Goal: Task Accomplishment & Management: Complete application form

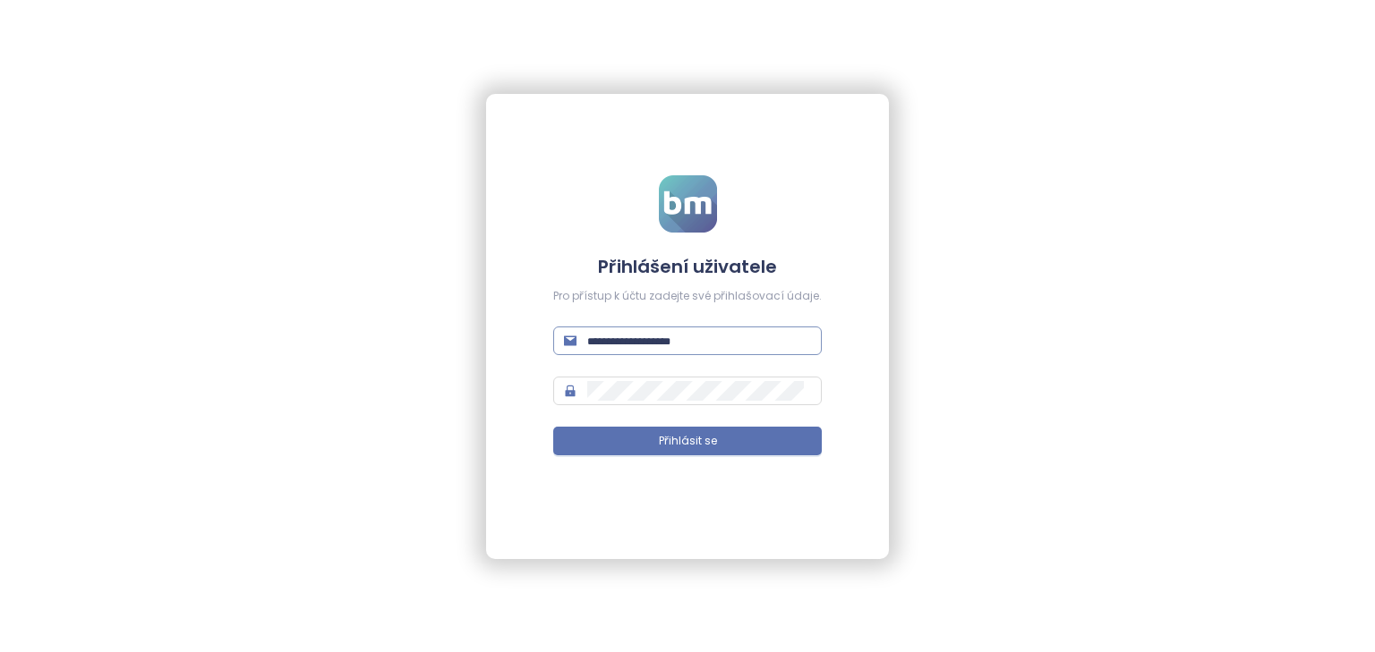
click at [632, 345] on input "text" at bounding box center [699, 341] width 224 height 20
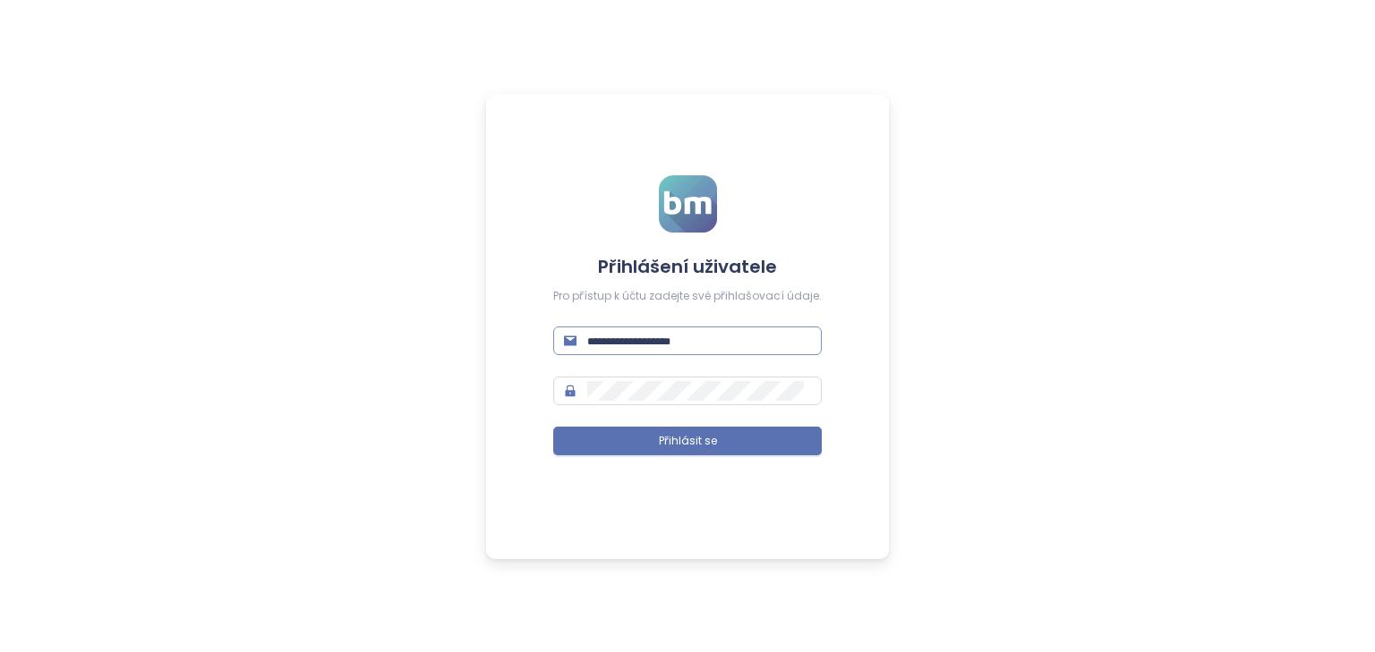
click at [691, 344] on input "text" at bounding box center [699, 341] width 224 height 20
type input "**********"
click at [689, 441] on span "Přihlásit se" at bounding box center [688, 441] width 58 height 17
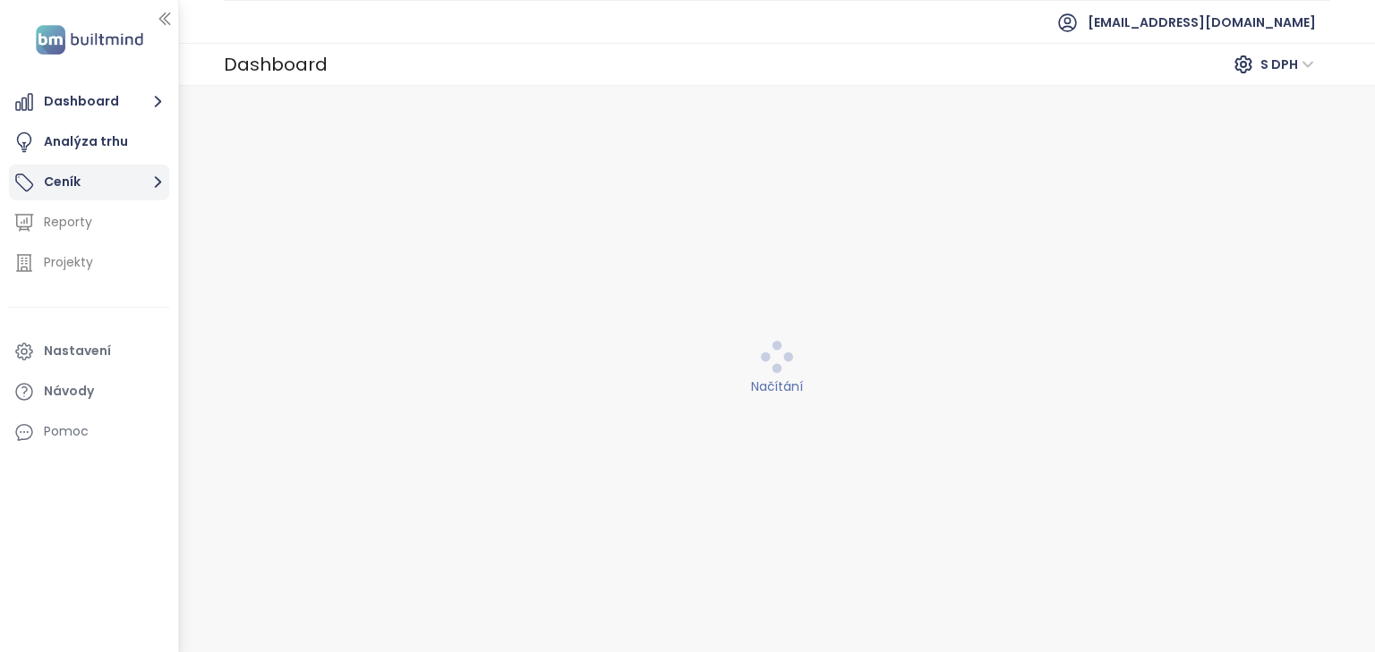
click at [151, 179] on icon "button" at bounding box center [158, 182] width 22 height 22
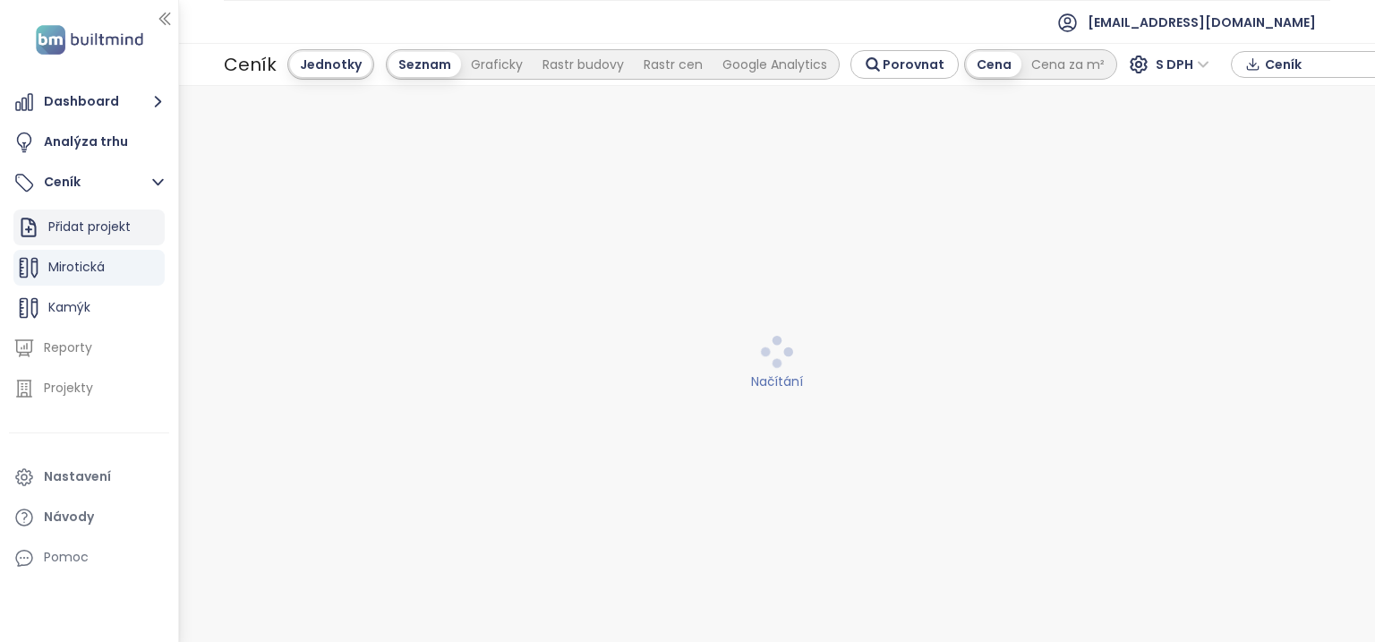
click at [90, 220] on div "Přidat projekt" at bounding box center [89, 227] width 82 height 22
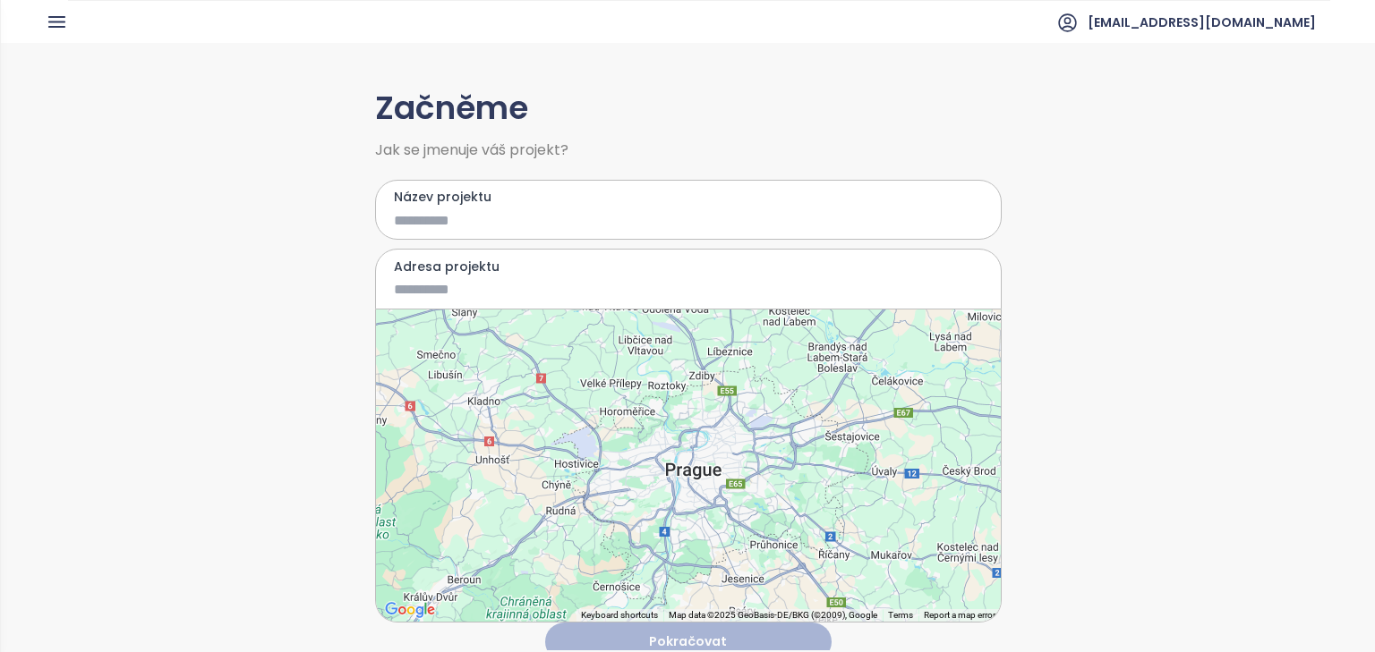
click at [433, 222] on input "Název projektu" at bounding box center [675, 220] width 563 height 22
type input "*********"
click at [439, 287] on input "Adresa projektu" at bounding box center [675, 289] width 563 height 22
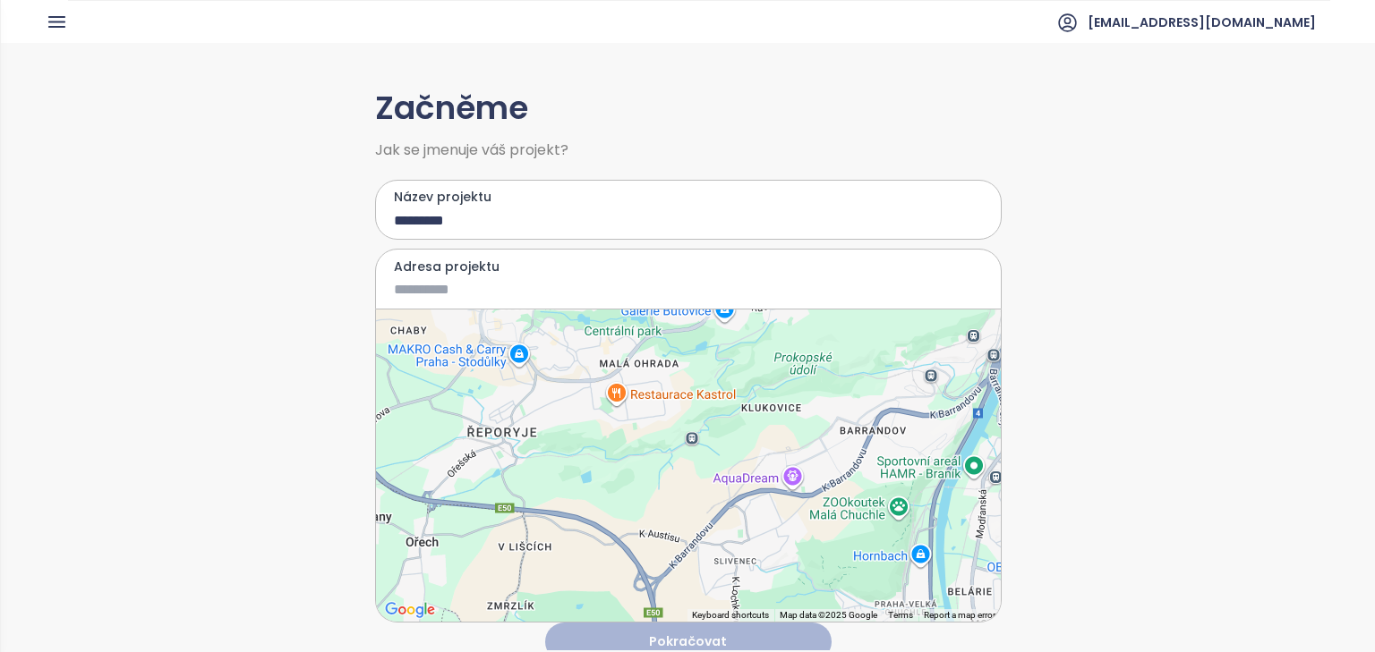
drag, startPoint x: 588, startPoint y: 587, endPoint x: 588, endPoint y: 396, distance: 191.5
click at [588, 396] on div at bounding box center [688, 466] width 625 height 312
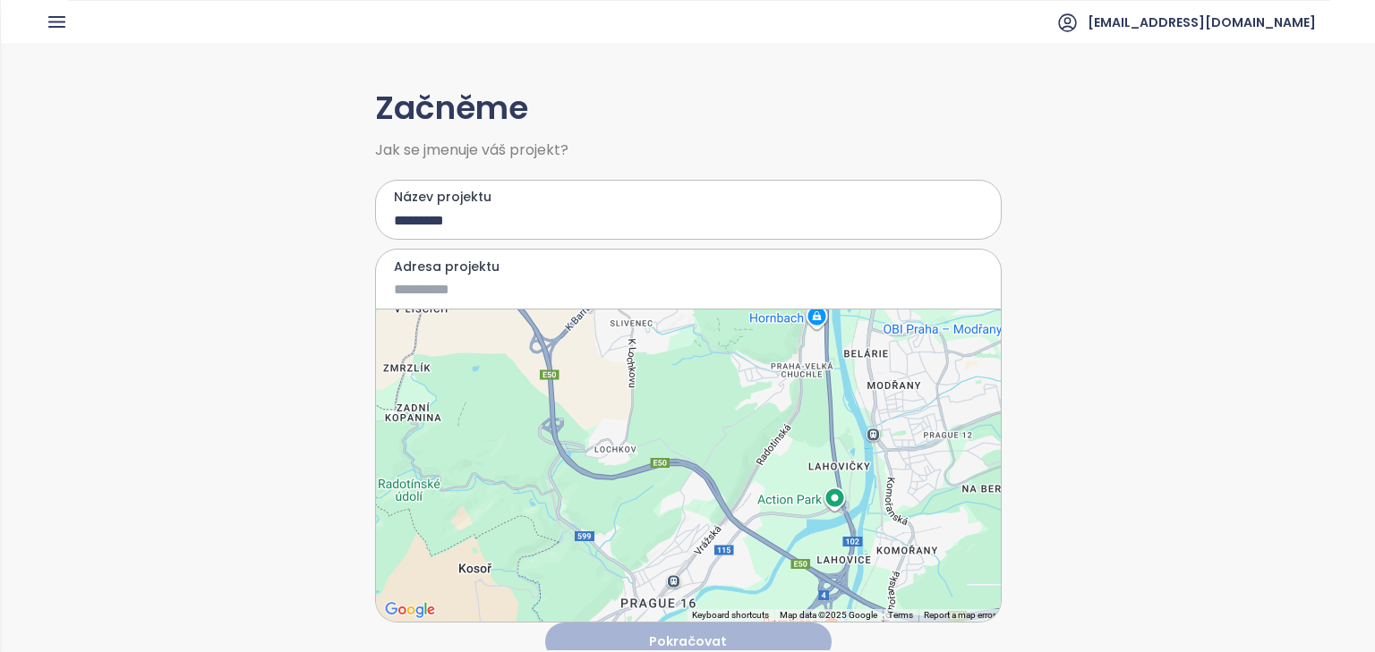
drag, startPoint x: 649, startPoint y: 580, endPoint x: 558, endPoint y: 390, distance: 210.6
click at [558, 387] on div at bounding box center [688, 466] width 625 height 312
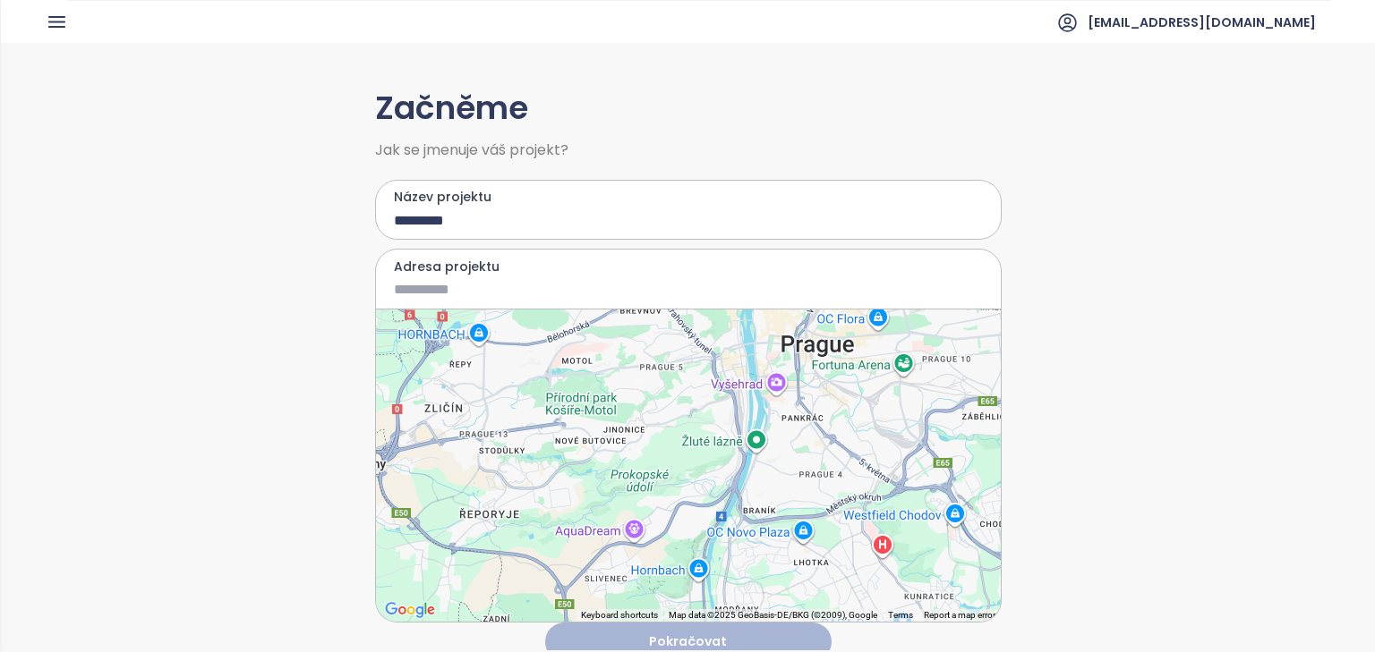
drag, startPoint x: 623, startPoint y: 368, endPoint x: 606, endPoint y: 554, distance: 186.9
click at [606, 554] on div at bounding box center [688, 466] width 625 height 312
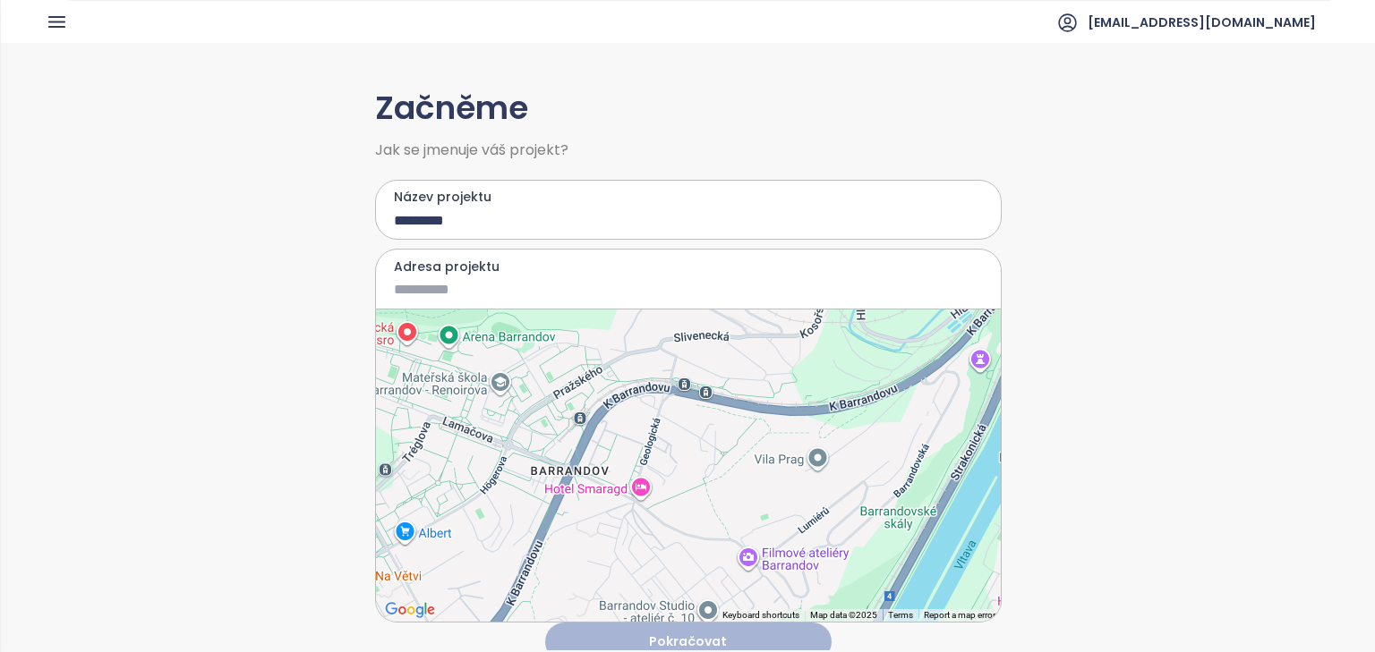
drag, startPoint x: 576, startPoint y: 607, endPoint x: 616, endPoint y: 471, distance: 141.6
click at [619, 472] on div at bounding box center [688, 466] width 625 height 312
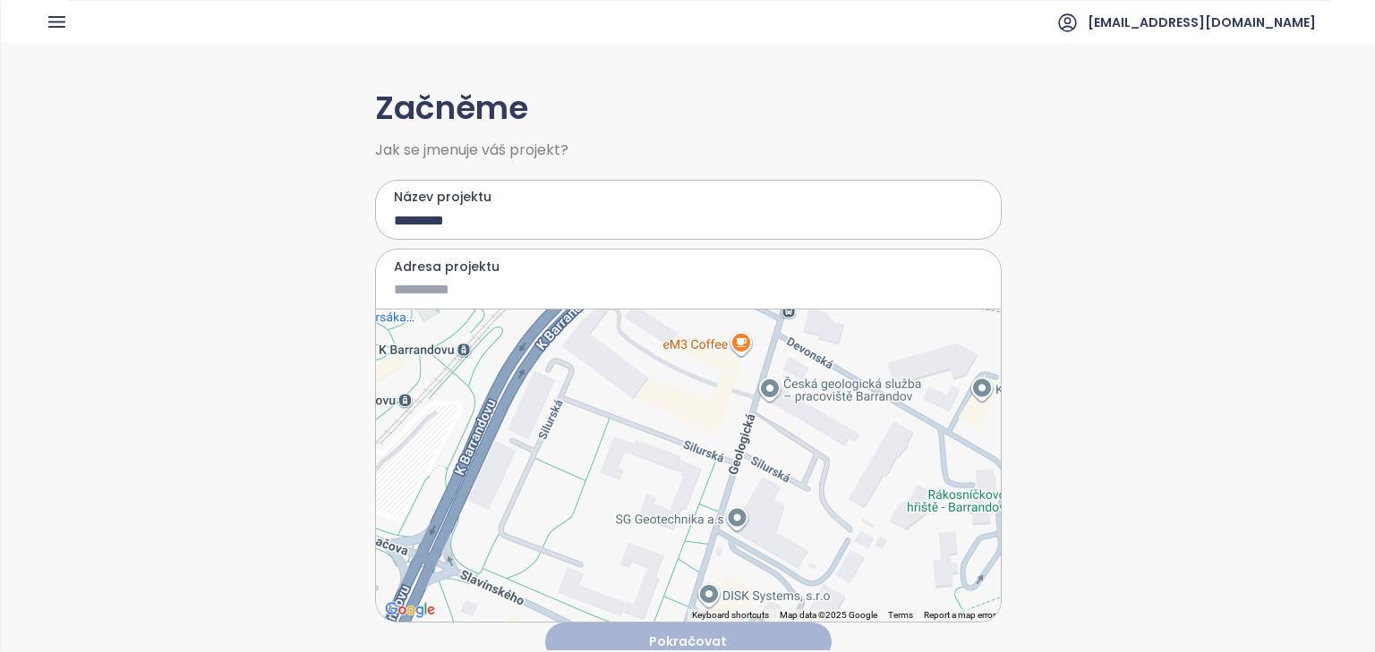
drag, startPoint x: 687, startPoint y: 403, endPoint x: 536, endPoint y: 613, distance: 259.1
click at [536, 613] on div at bounding box center [688, 466] width 625 height 312
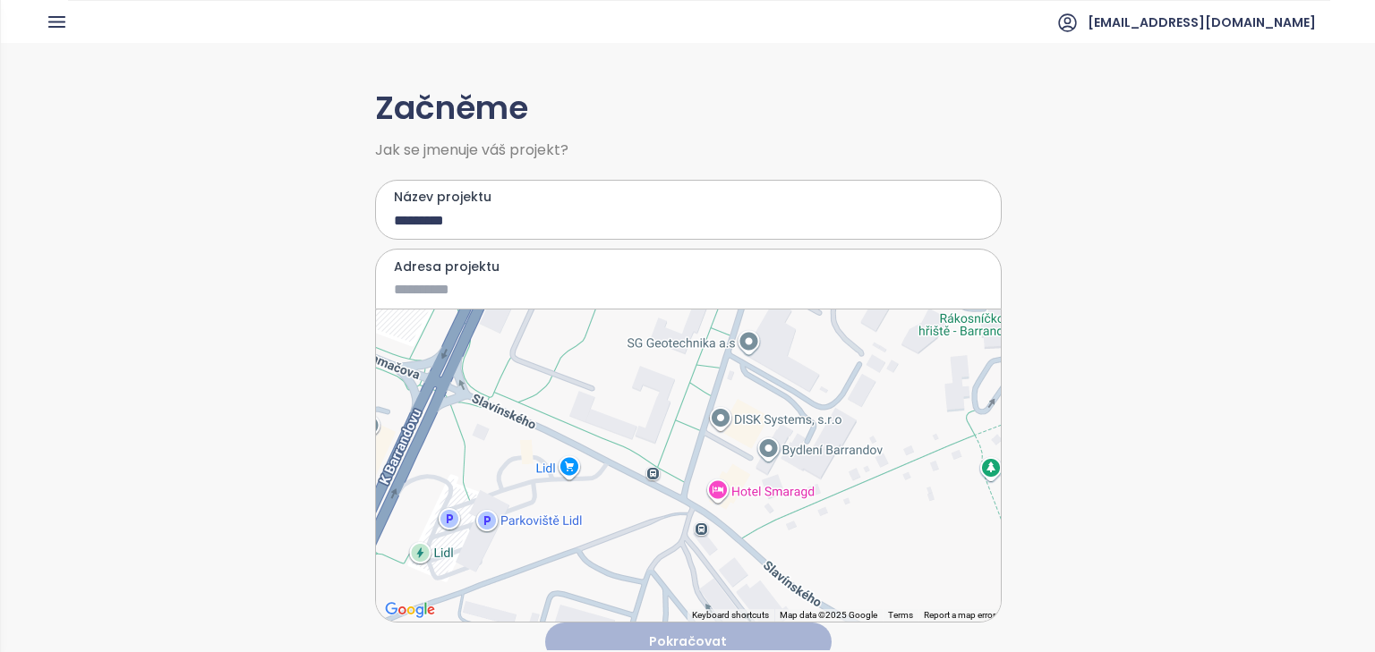
drag, startPoint x: 623, startPoint y: 531, endPoint x: 635, endPoint y: 354, distance: 176.7
click at [635, 354] on div at bounding box center [688, 466] width 625 height 312
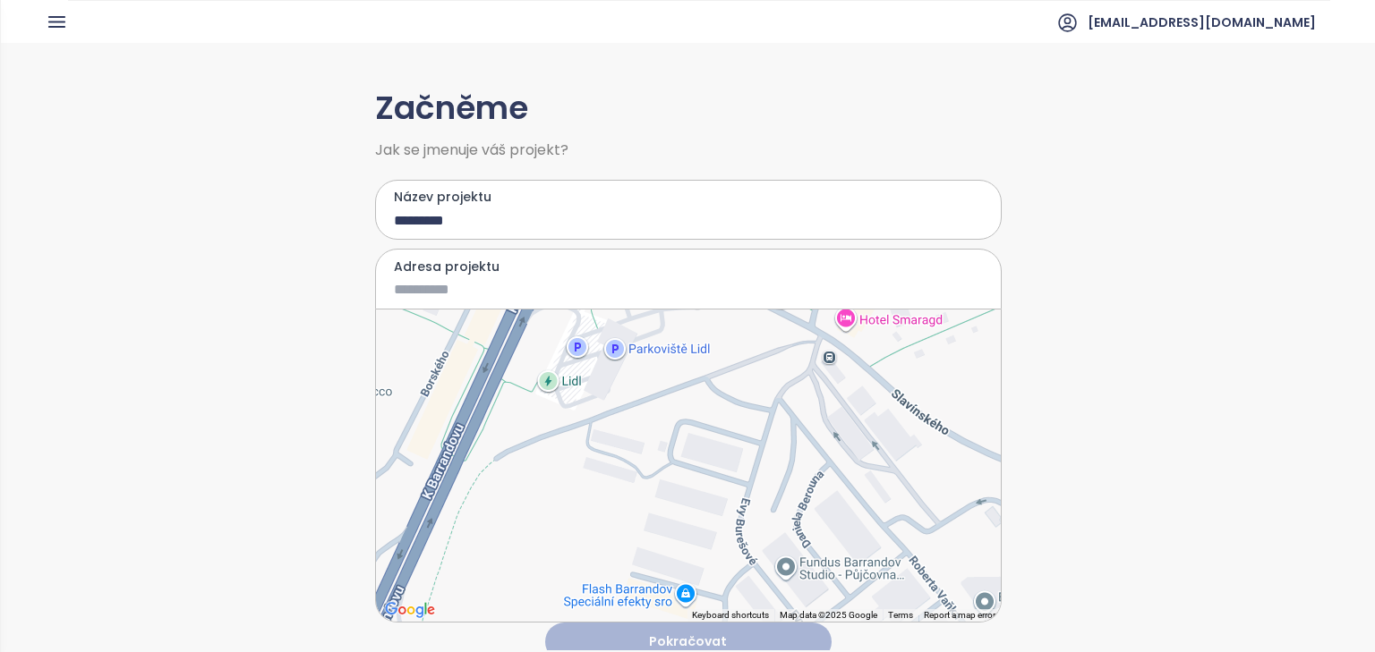
drag, startPoint x: 534, startPoint y: 566, endPoint x: 659, endPoint y: 374, distance: 228.4
click at [659, 374] on div at bounding box center [688, 466] width 625 height 312
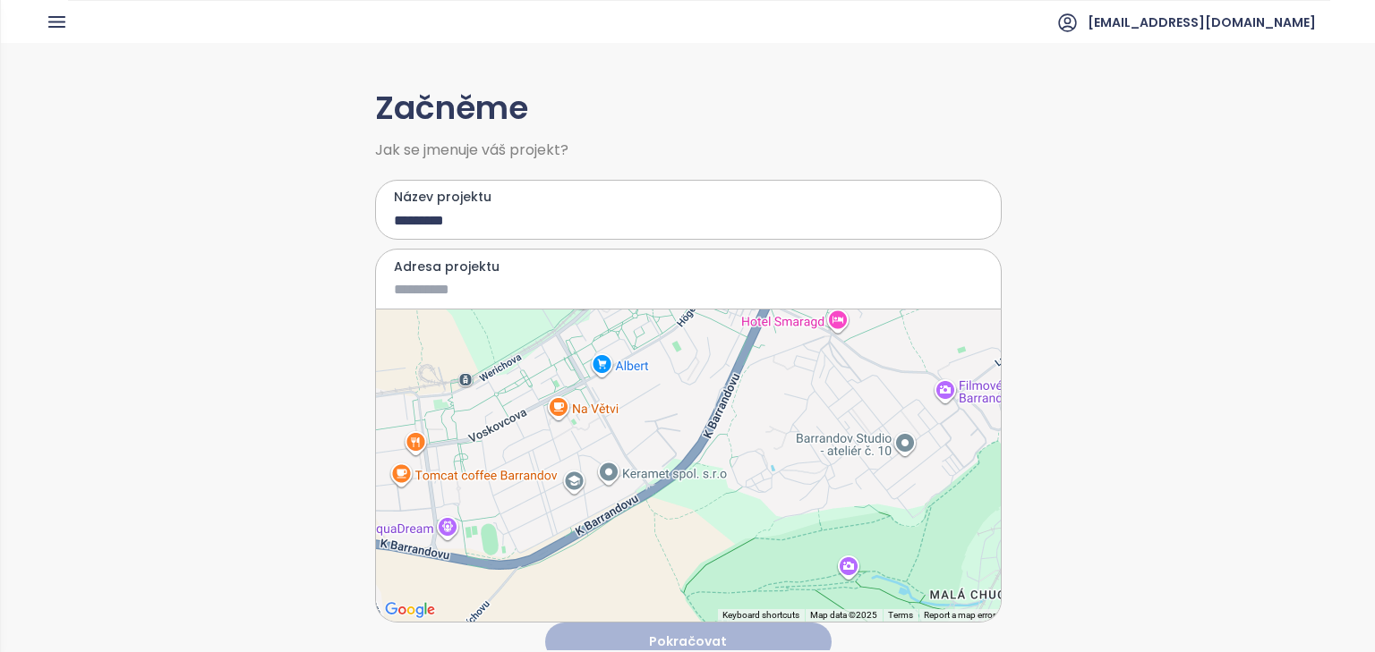
drag, startPoint x: 627, startPoint y: 578, endPoint x: 780, endPoint y: 425, distance: 217.1
click at [780, 425] on div at bounding box center [688, 466] width 625 height 312
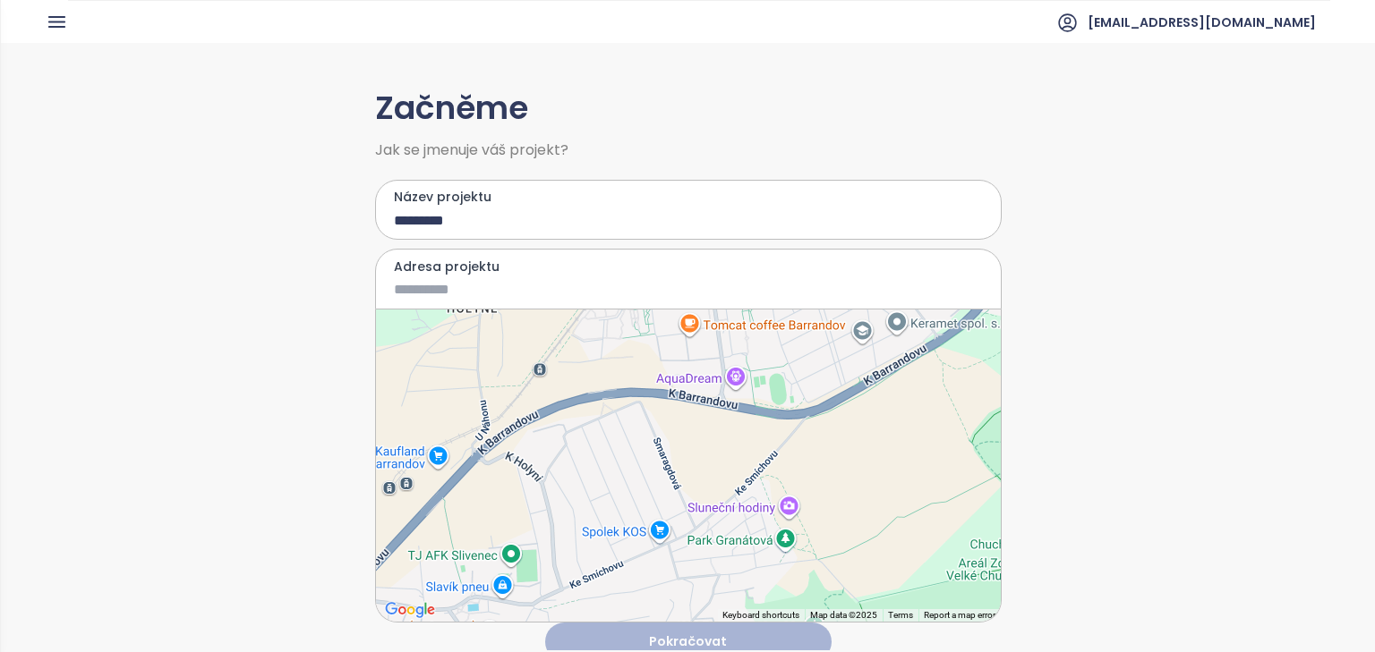
drag, startPoint x: 548, startPoint y: 591, endPoint x: 840, endPoint y: 439, distance: 329.1
click at [840, 439] on div at bounding box center [688, 466] width 625 height 312
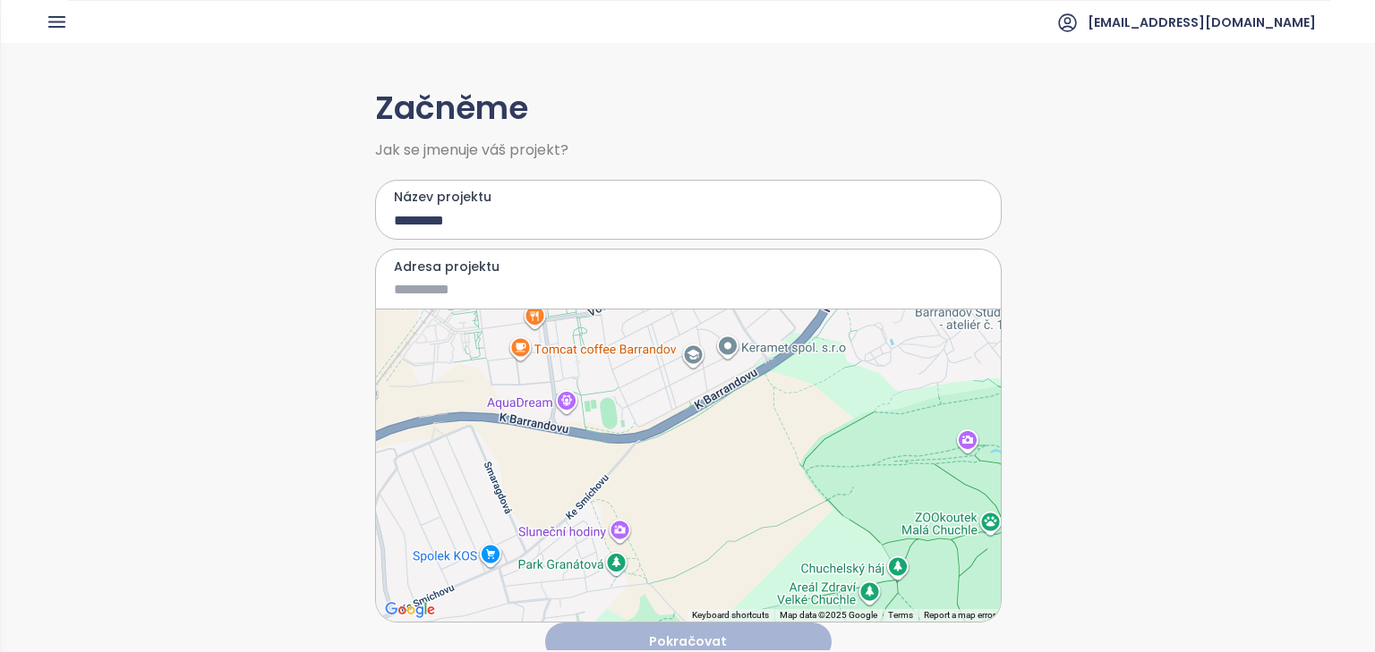
drag, startPoint x: 612, startPoint y: 573, endPoint x: 446, endPoint y: 596, distance: 168.1
click at [446, 596] on div at bounding box center [688, 466] width 625 height 312
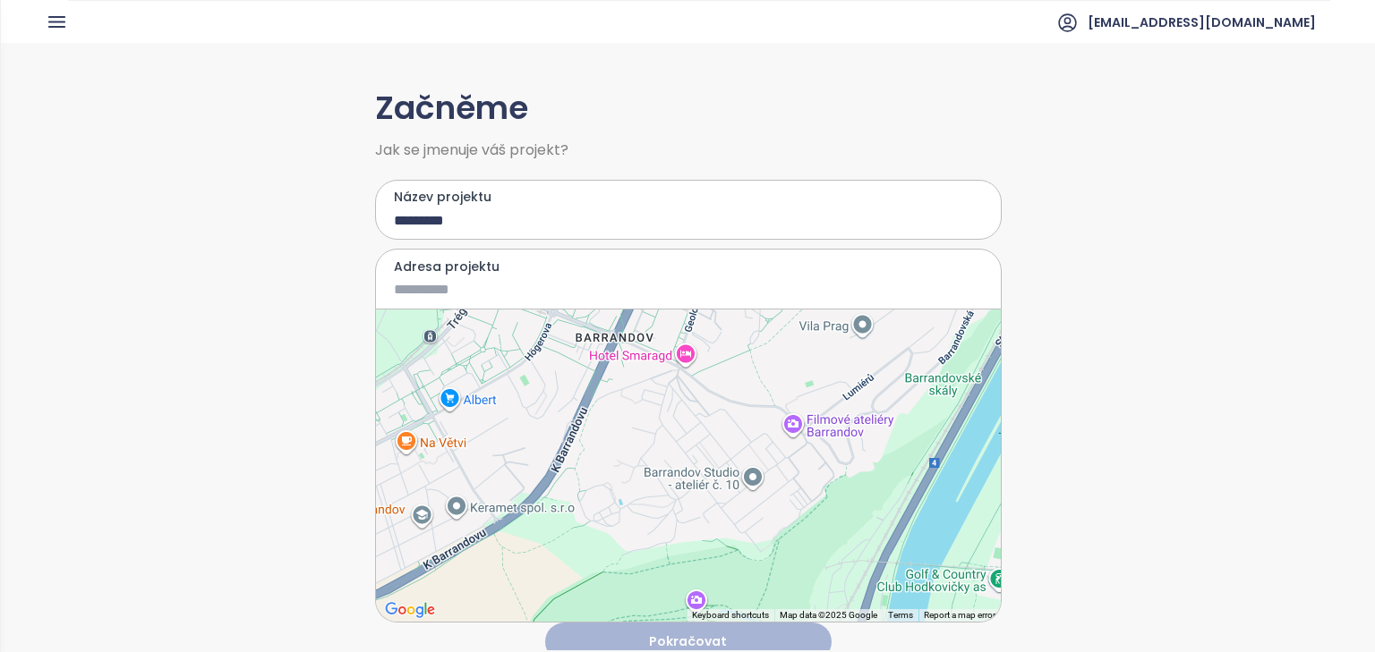
drag, startPoint x: 802, startPoint y: 423, endPoint x: 524, endPoint y: 590, distance: 324.3
click at [524, 590] on div at bounding box center [688, 466] width 625 height 312
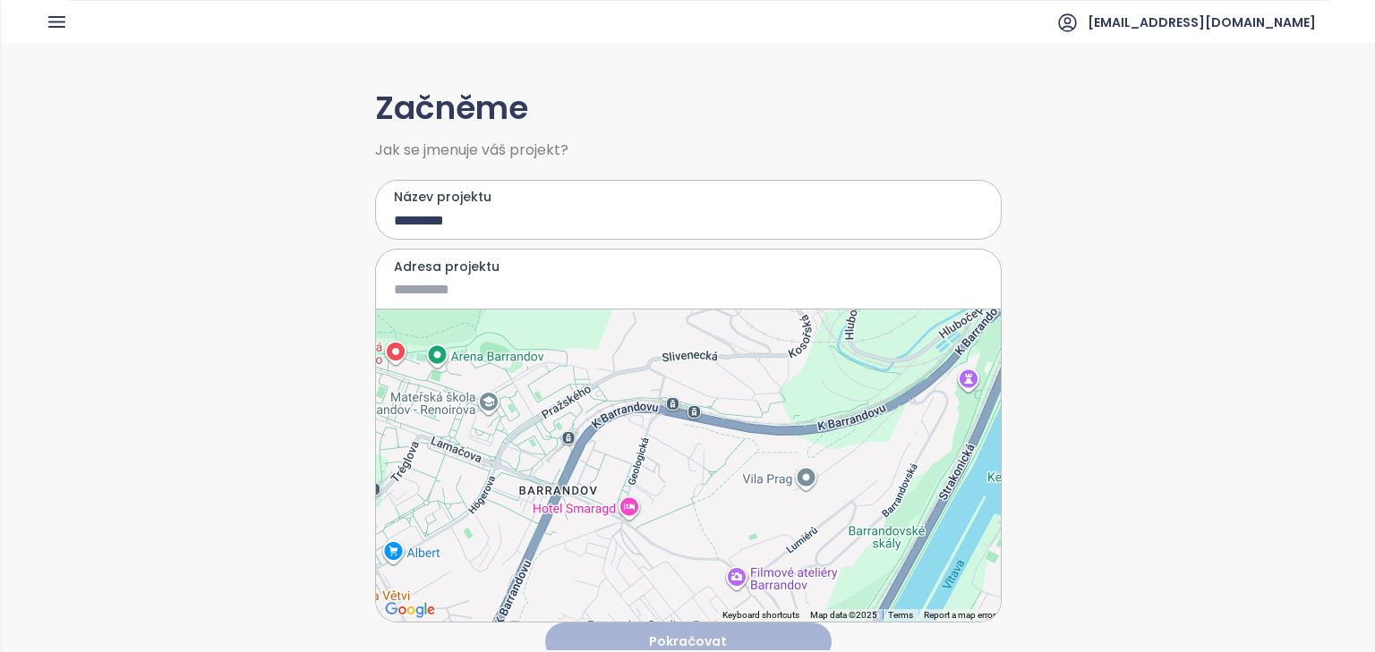
drag, startPoint x: 741, startPoint y: 394, endPoint x: 690, endPoint y: 545, distance: 159.6
click at [690, 545] on div at bounding box center [688, 466] width 625 height 312
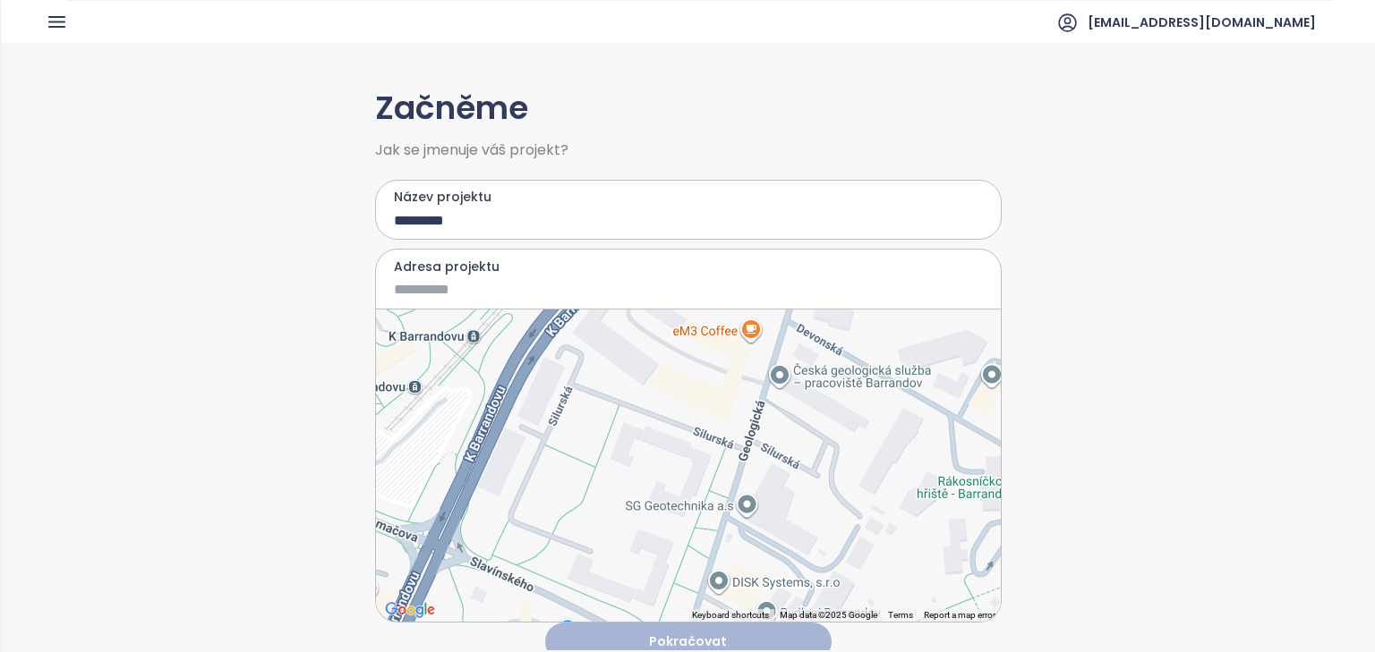
drag, startPoint x: 722, startPoint y: 426, endPoint x: 615, endPoint y: 501, distance: 131.1
click at [615, 501] on div at bounding box center [688, 466] width 625 height 312
click at [543, 498] on div at bounding box center [688, 466] width 625 height 312
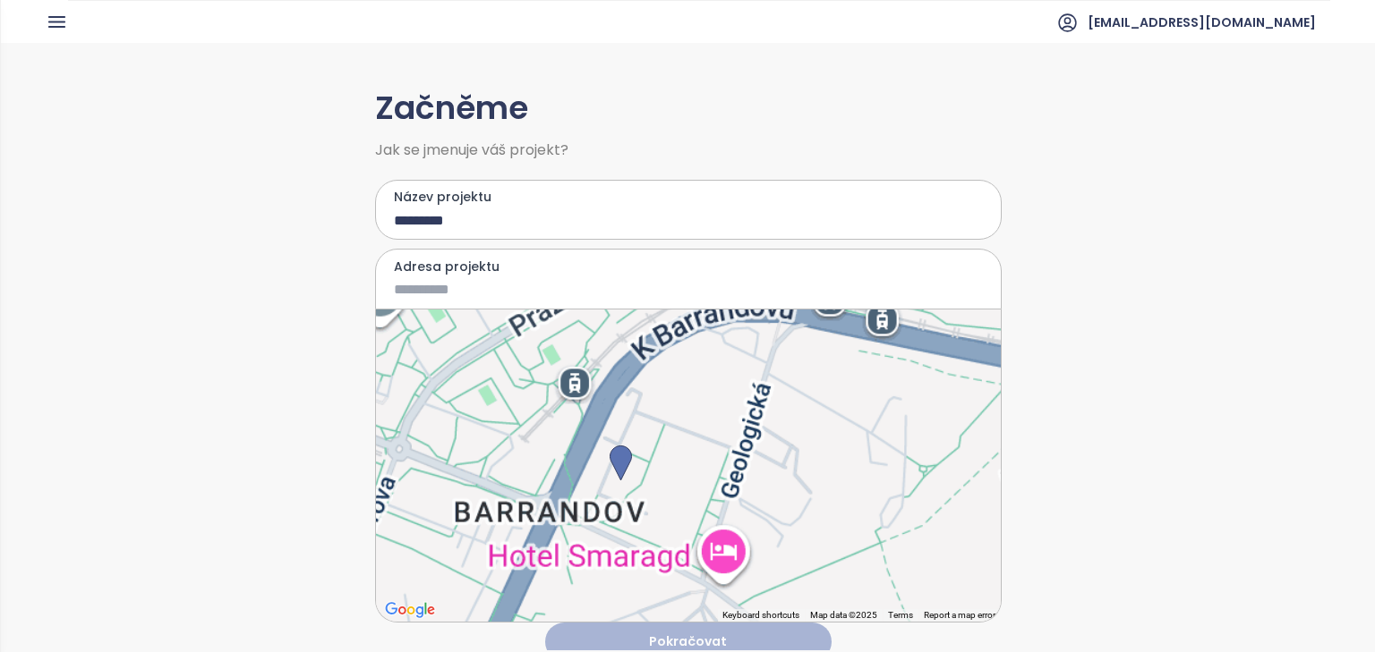
type input "**********"
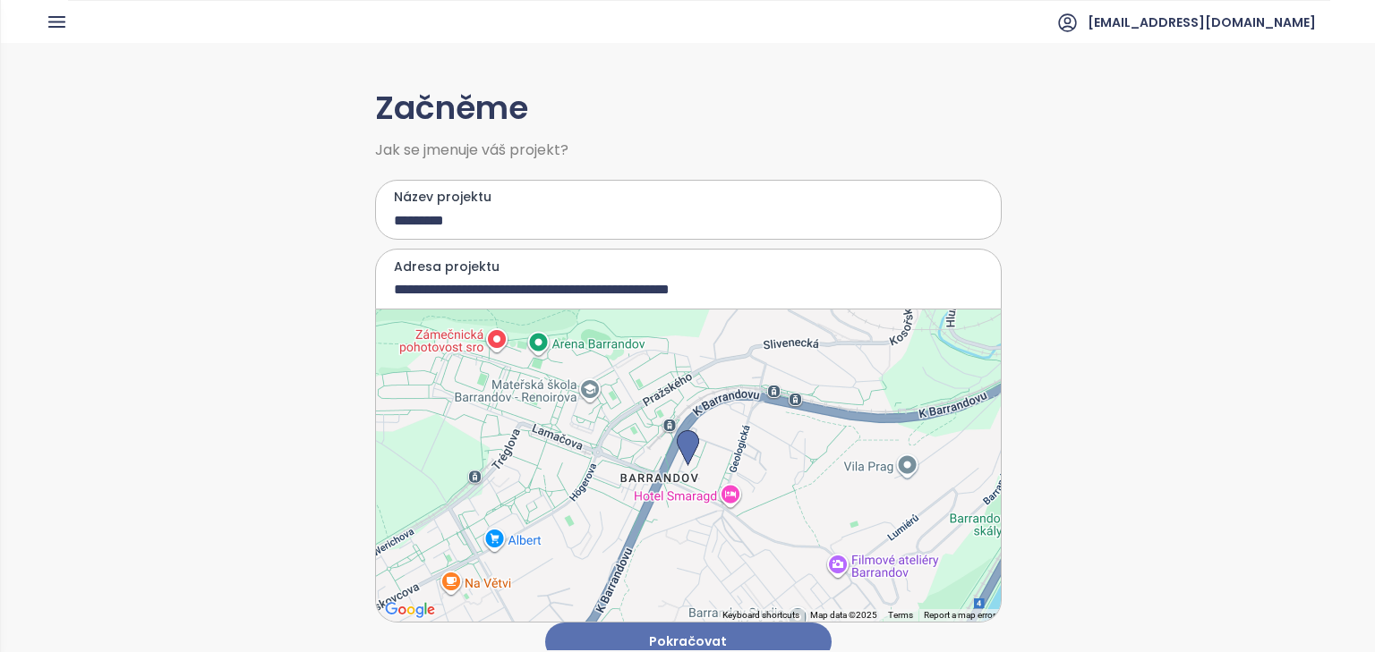
click at [719, 626] on button "Pokračovat" at bounding box center [688, 642] width 286 height 38
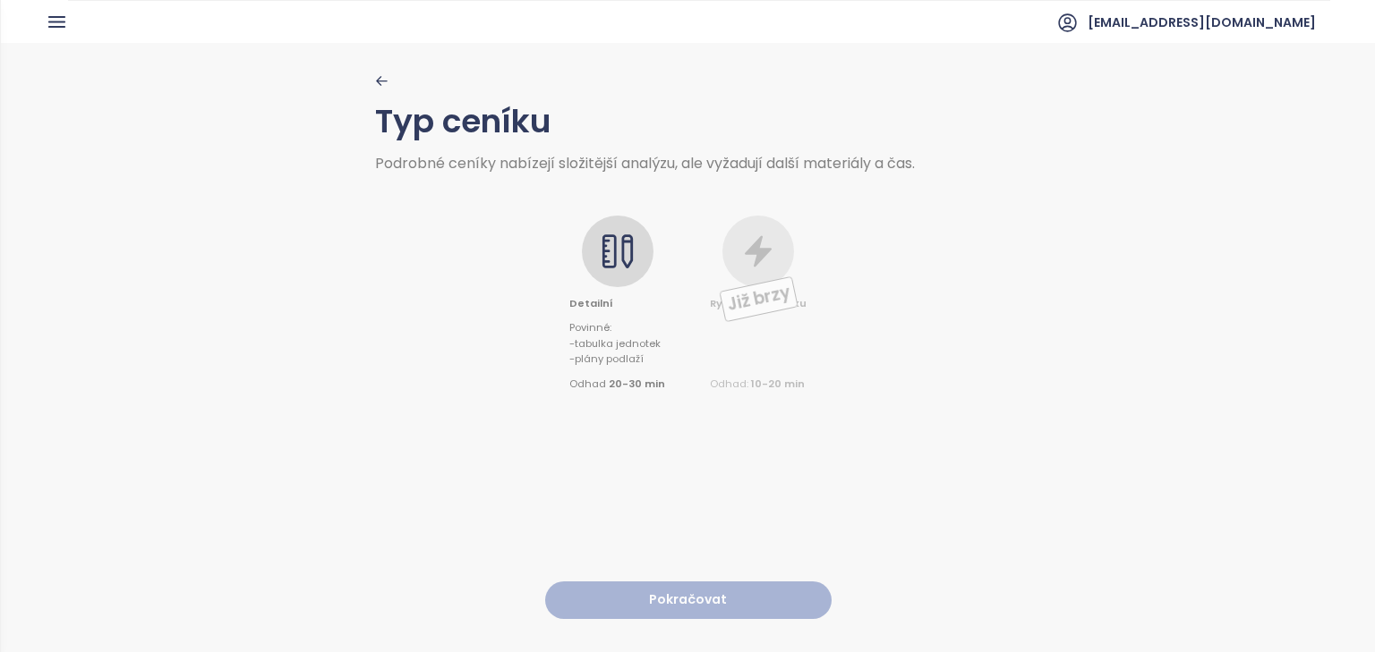
click at [621, 263] on icon at bounding box center [627, 252] width 12 height 34
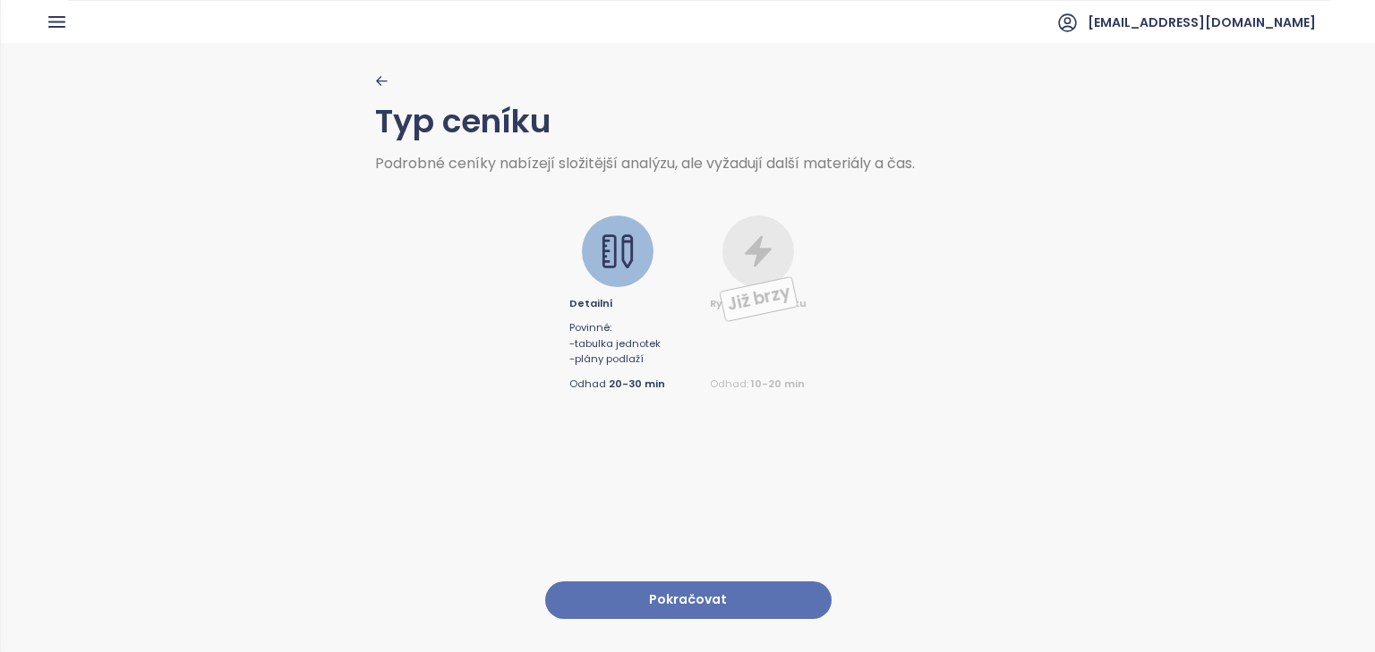
click at [705, 600] on button "Pokračovat" at bounding box center [688, 601] width 286 height 38
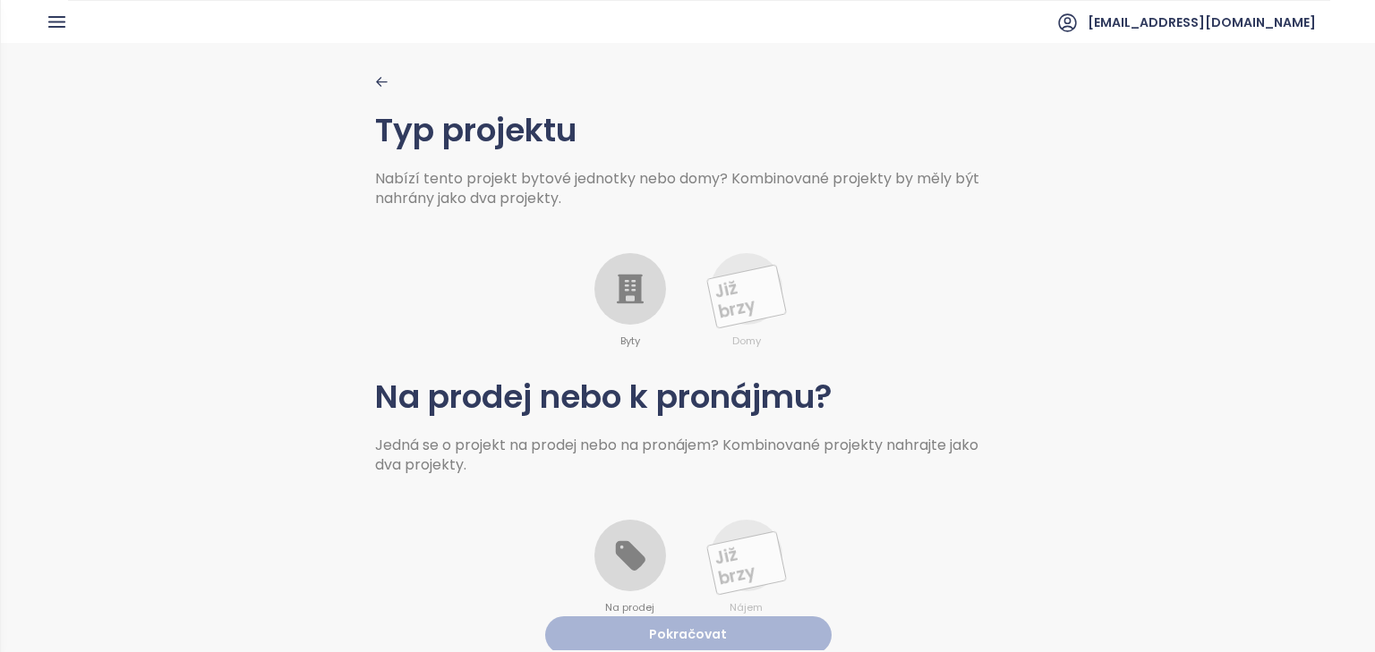
click at [623, 296] on icon at bounding box center [630, 289] width 36 height 36
click at [627, 569] on icon at bounding box center [630, 557] width 30 height 30
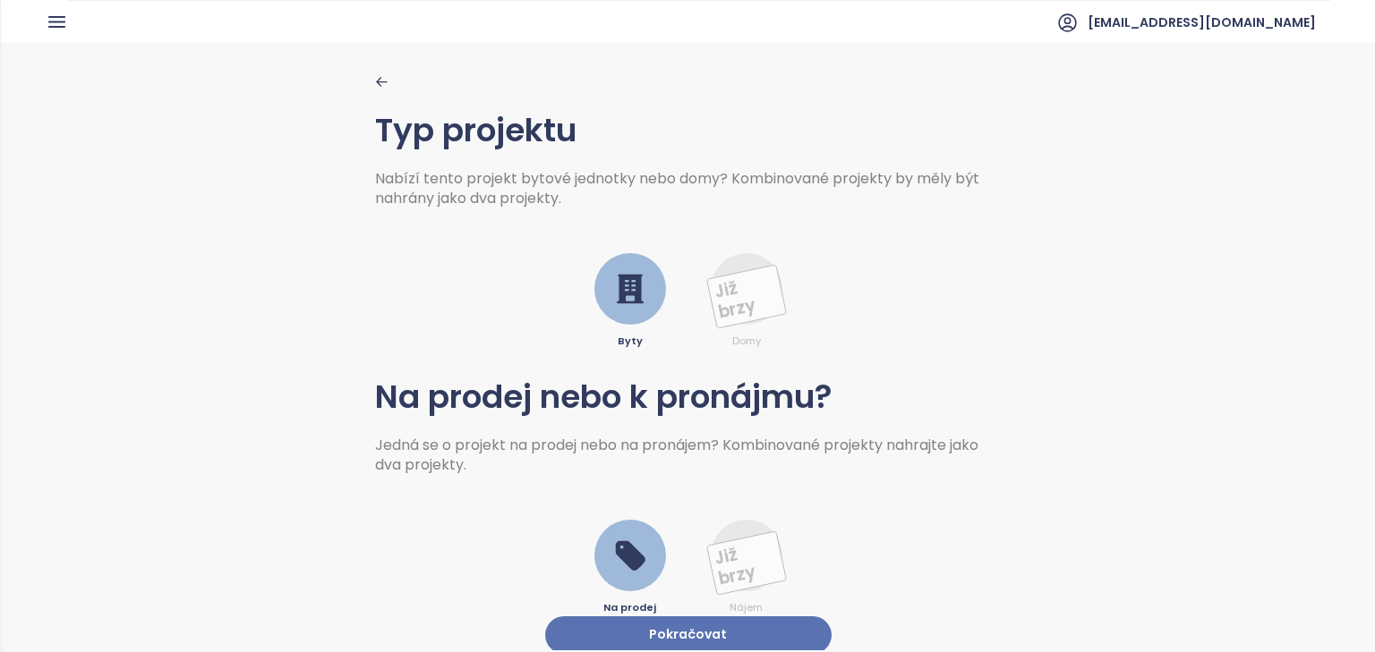
click at [662, 631] on button "Pokračovat" at bounding box center [688, 636] width 286 height 38
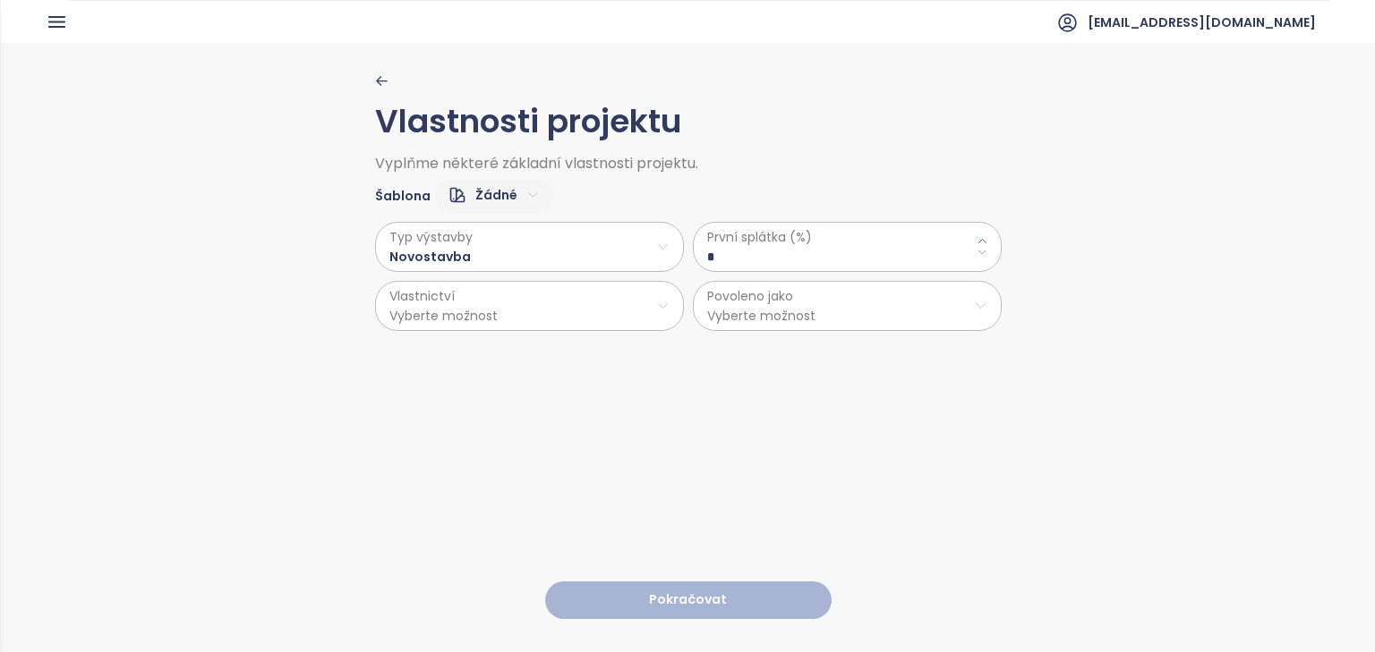
click at [729, 253] on \(\%\) "*" at bounding box center [847, 257] width 280 height 20
click at [632, 286] on html "Dashboard Analýza trhu Ceník Reporty Projekty Nastavení Návody Pomoc jrd@jrd.cz…" at bounding box center [687, 326] width 1375 height 652
click at [493, 306] on html "Dashboard Analýza trhu Ceník Reporty Projekty Nastavení Návody Pomoc jrd@jrd.cz…" at bounding box center [687, 326] width 1375 height 652
click at [468, 315] on html "Dashboard Analýza trhu Ceník Reporty Projekty Nastavení Návody Pomoc jrd@jrd.cz…" at bounding box center [687, 326] width 1375 height 652
click at [980, 247] on html "Dashboard Analýza trhu Ceník Reporty Projekty Nastavení Návody Pomoc jrd@jrd.cz…" at bounding box center [687, 326] width 1375 height 652
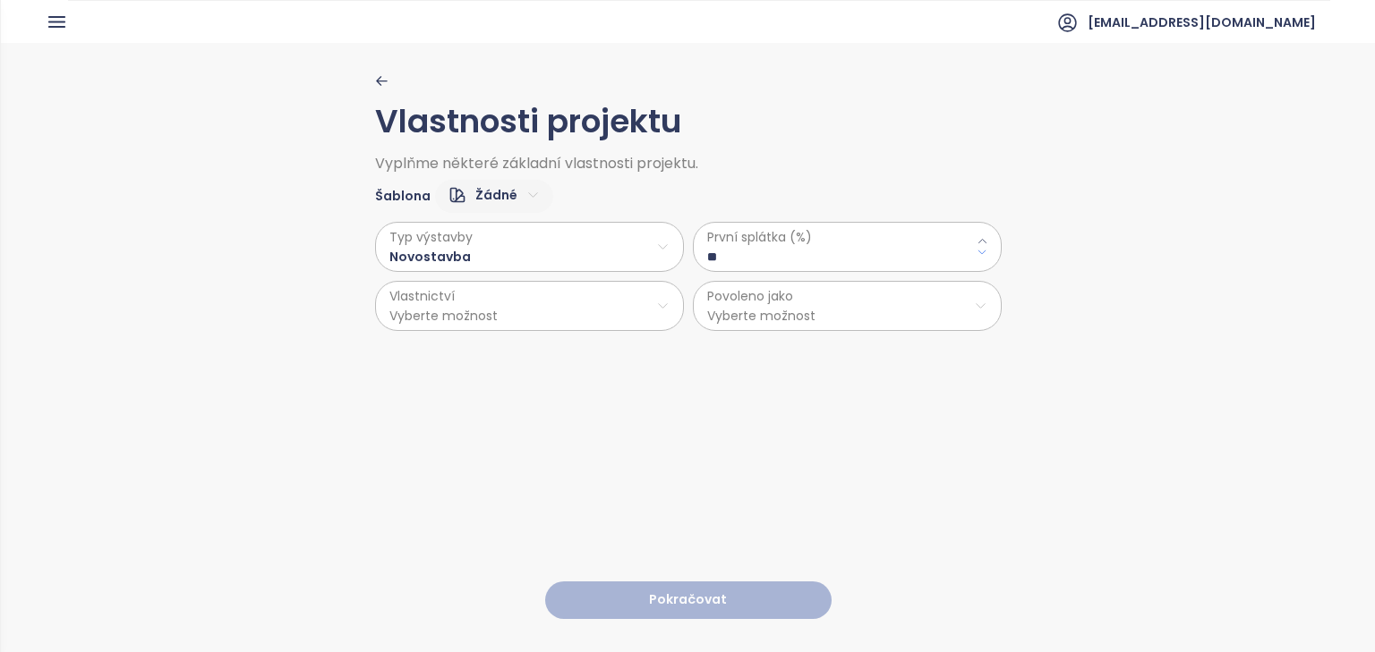
click at [978, 251] on icon at bounding box center [981, 253] width 7 height 4
click at [981, 241] on icon at bounding box center [983, 241] width 12 height 12
click at [979, 239] on icon at bounding box center [983, 241] width 12 height 12
click at [979, 238] on icon at bounding box center [983, 241] width 12 height 12
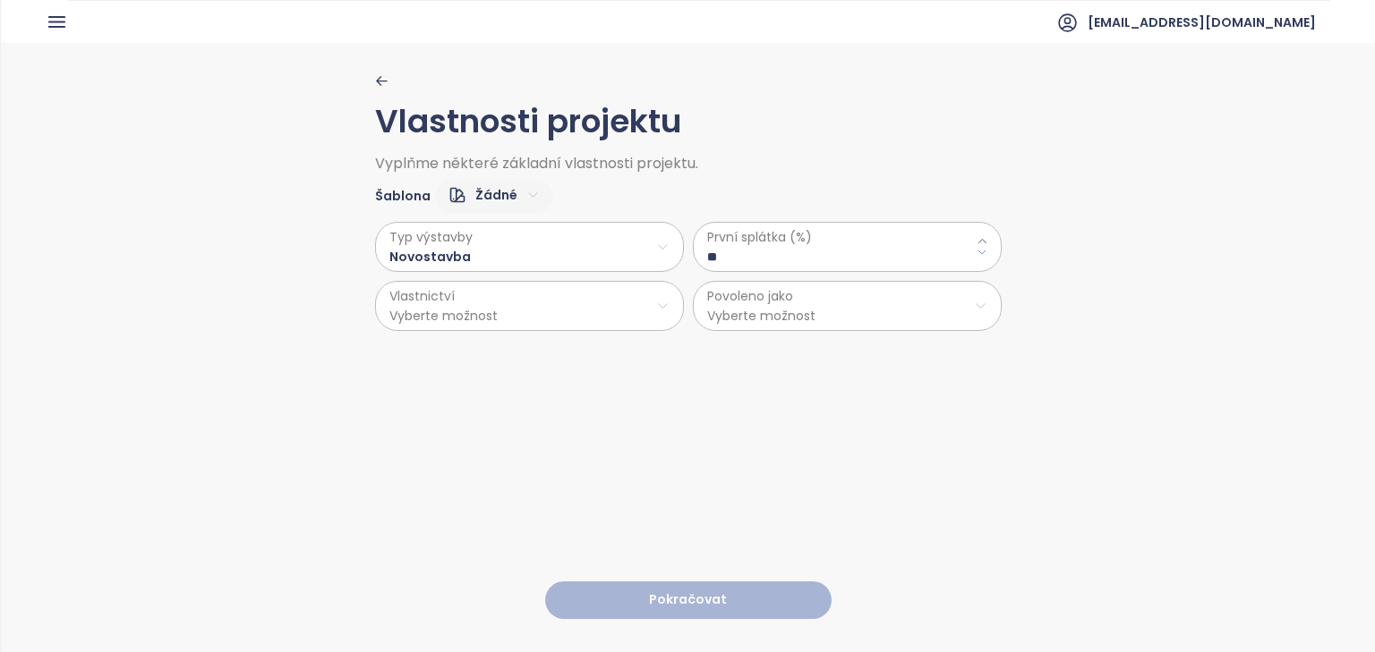
click at [981, 254] on icon at bounding box center [983, 253] width 12 height 12
type \(\%\) "**"
click at [477, 315] on html "Dashboard Analýza trhu Ceník Reporty Projekty Nastavení Návody Pomoc jrd@jrd.cz…" at bounding box center [687, 326] width 1375 height 652
click at [462, 354] on span "Osobní" at bounding box center [523, 349] width 298 height 25
click at [747, 296] on html "Dashboard Analýza trhu Ceník Reporty Projekty Nastavení Návody Pomoc jrd@jrd.cz…" at bounding box center [687, 326] width 1375 height 652
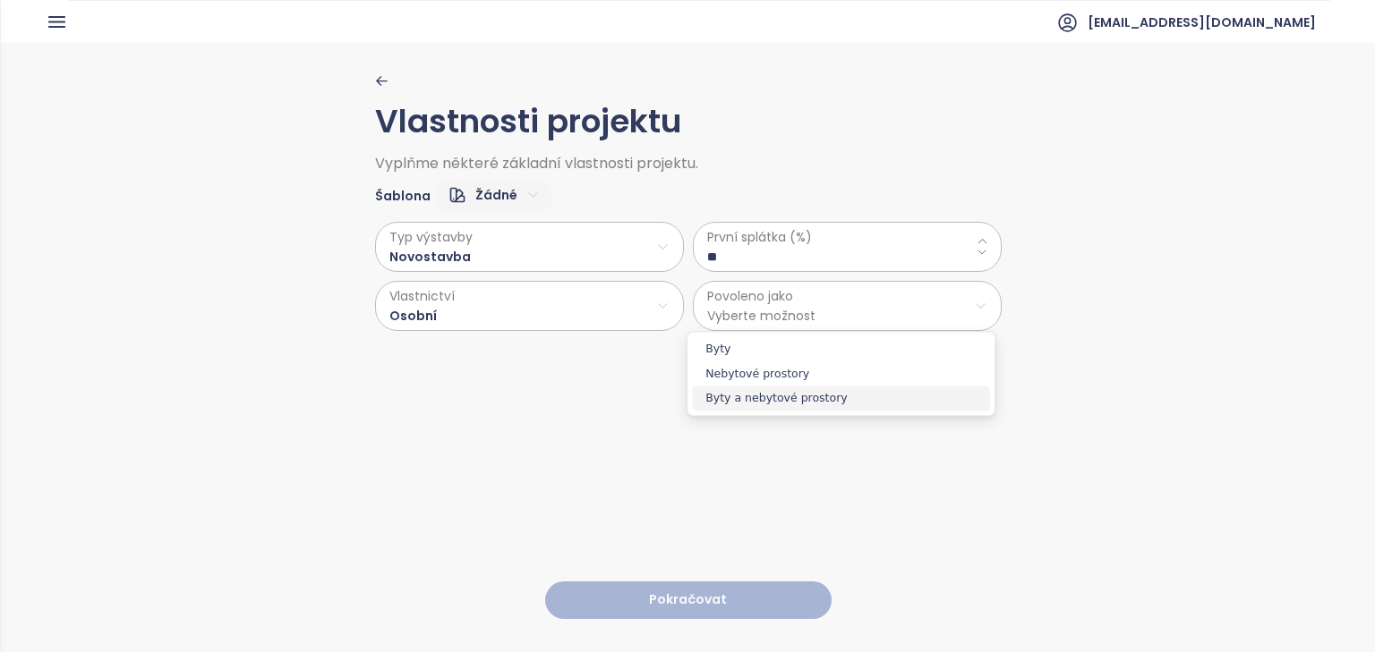
click at [746, 399] on span "Byty a nebytové prostory" at bounding box center [841, 398] width 298 height 25
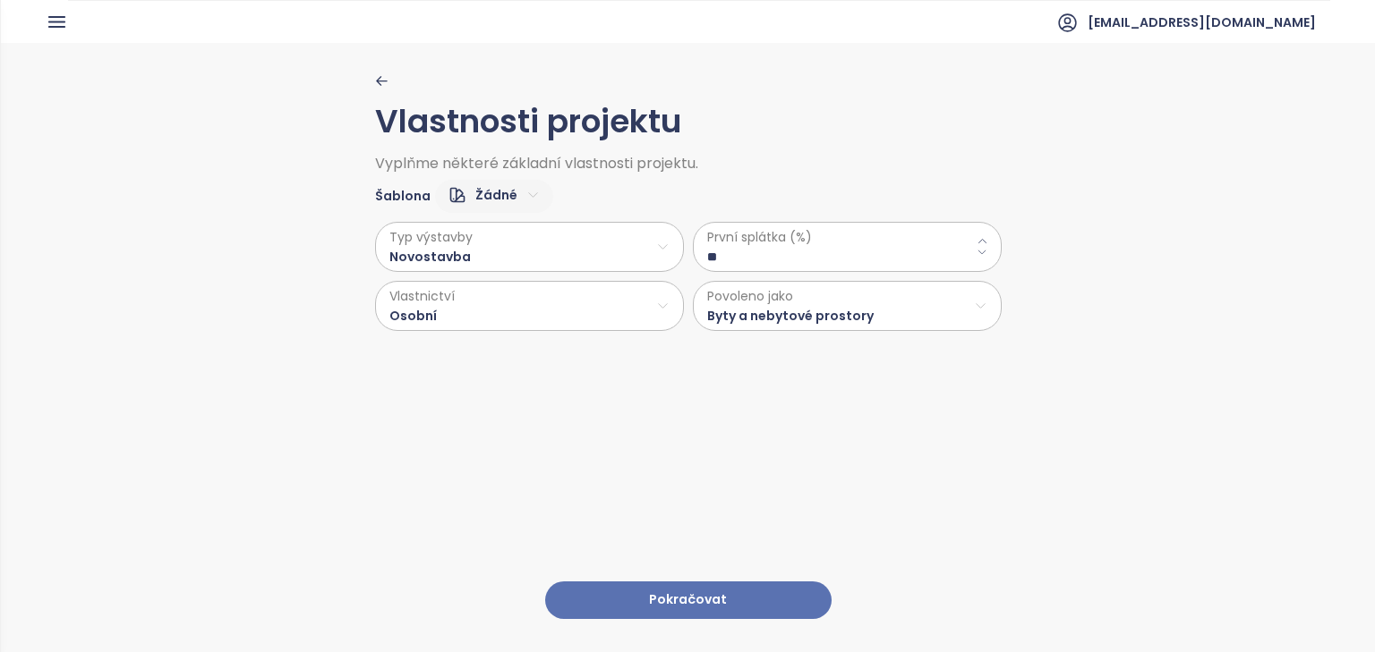
click at [678, 587] on button "Pokračovat" at bounding box center [688, 601] width 286 height 38
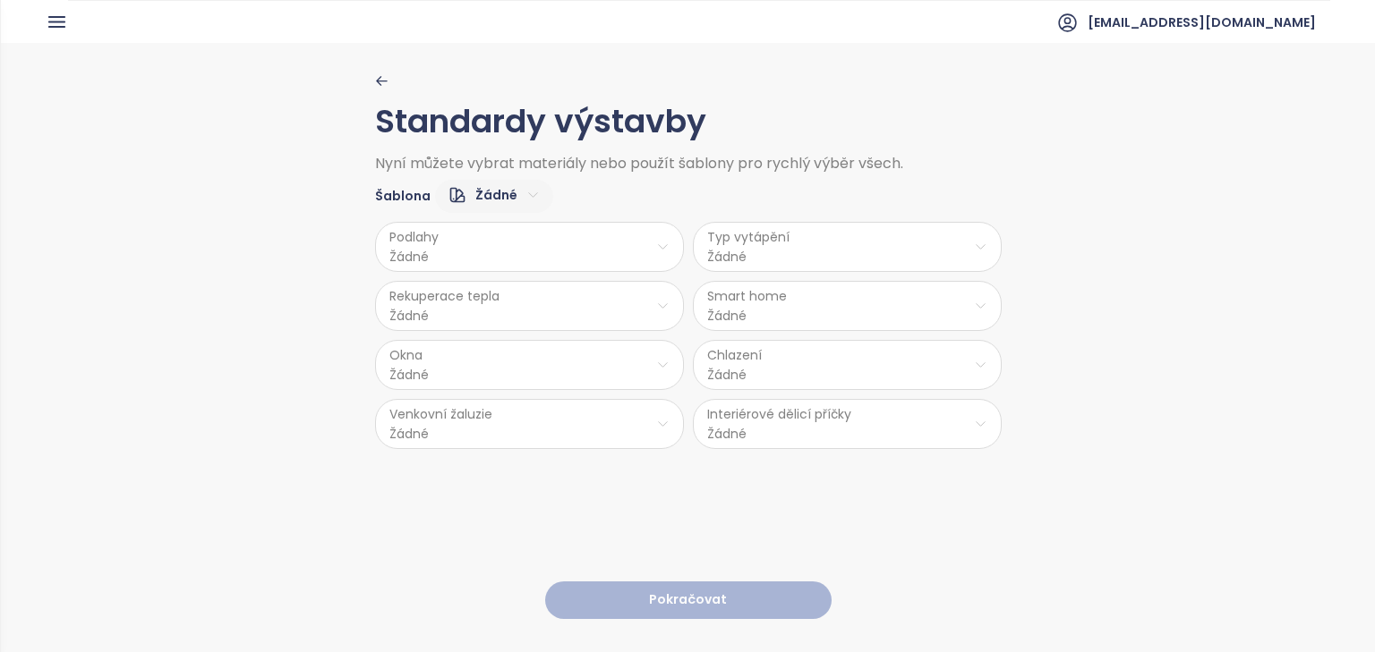
click at [590, 236] on html "Dashboard Analýza trhu Ceník Reporty Projekty Nastavení Návody Pomoc jrd@jrd.cz…" at bounding box center [687, 326] width 1375 height 652
click at [536, 338] on span "Vinyl" at bounding box center [526, 340] width 72 height 25
click at [527, 300] on html "Dashboard Analýza trhu Ceník Reporty Projekty Nastavení Návody Pomoc jrd@jrd.cz…" at bounding box center [687, 326] width 1375 height 652
click at [521, 351] on span "Ano" at bounding box center [524, 350] width 48 height 25
click at [512, 360] on html "Dashboard Analýza trhu Ceník Reporty Projekty Nastavení Návody Pomoc jrd@jrd.cz…" at bounding box center [687, 326] width 1375 height 652
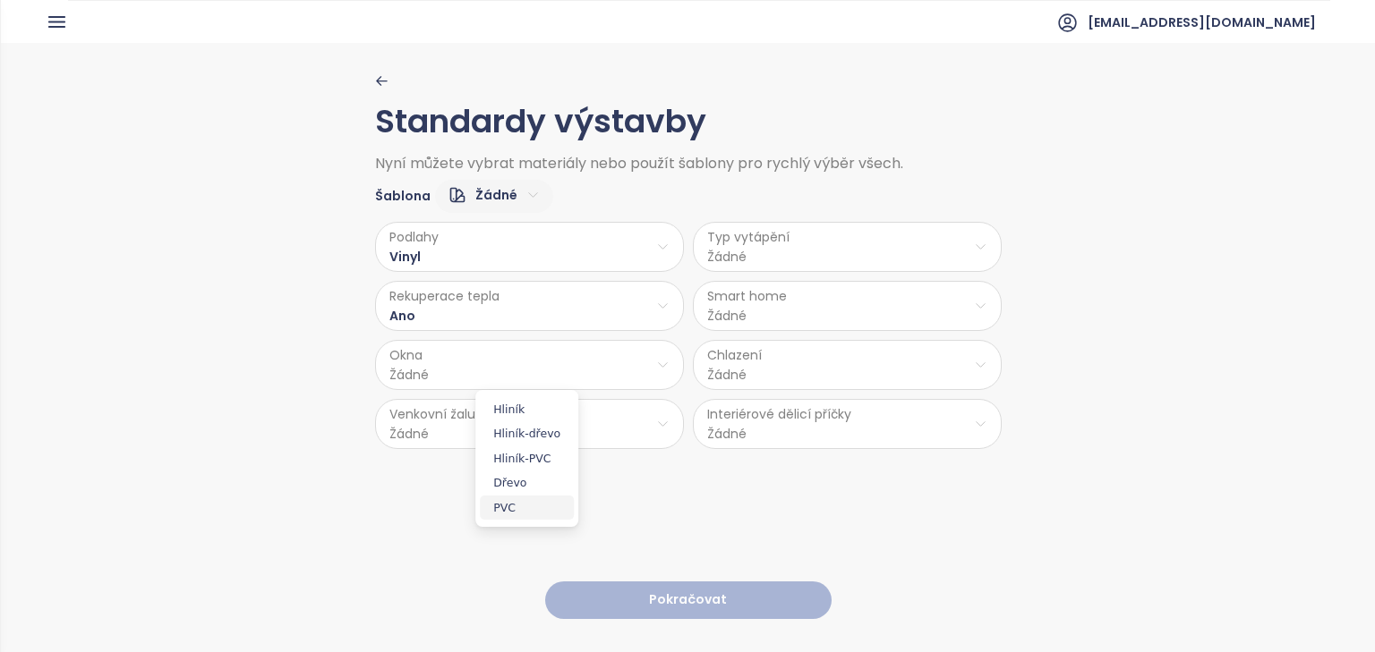
click at [519, 512] on span "PVC" at bounding box center [527, 508] width 94 height 25
click at [490, 424] on html "Dashboard Analýza trhu Ceník Reporty Projekty Nastavení Návody Pomoc jrd@jrd.cz…" at bounding box center [687, 326] width 1375 height 652
click at [521, 462] on span "Ano" at bounding box center [526, 468] width 73 height 24
click at [832, 239] on html "Dashboard Analýza trhu Ceník Reporty Projekty Nastavení Návody Pomoc jrd@jrd.cz…" at bounding box center [687, 326] width 1375 height 652
click at [846, 286] on span "Podlahové topení" at bounding box center [847, 291] width 124 height 25
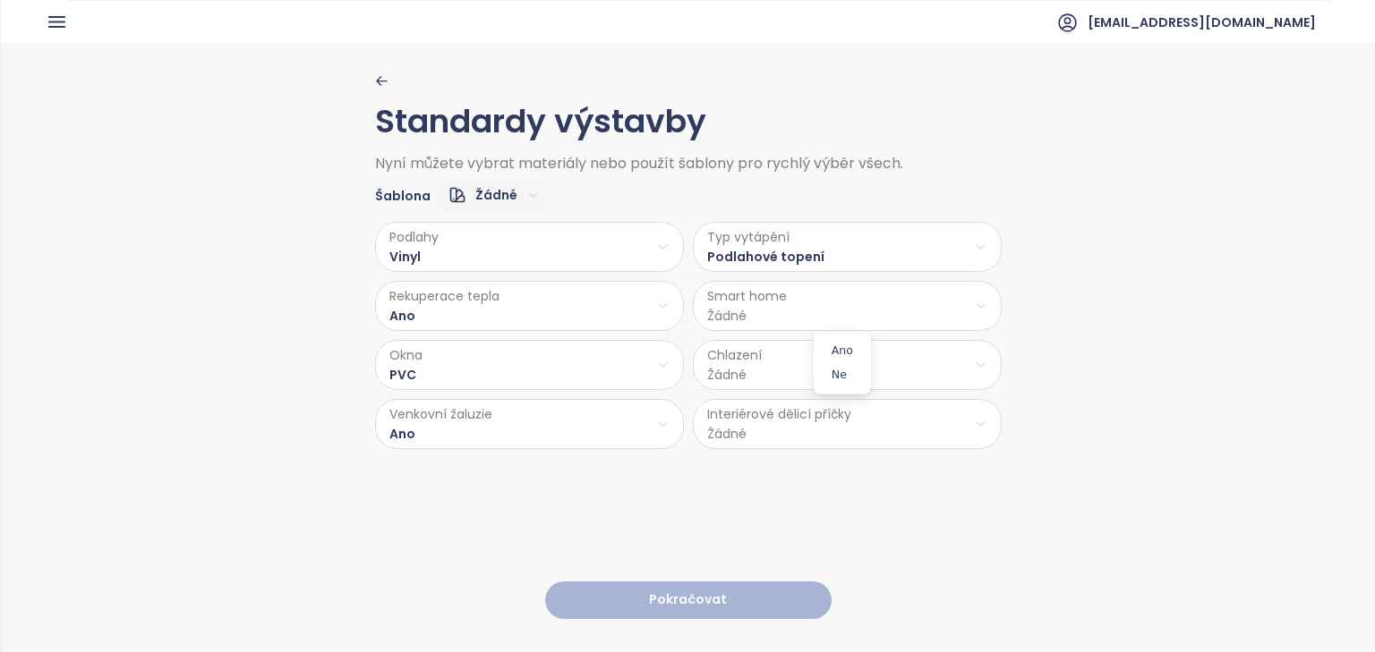
click at [780, 303] on html "Dashboard Analýza trhu Ceník Reporty Projekty Nastavení Návody Pomoc jrd@jrd.cz…" at bounding box center [687, 326] width 1375 height 652
click at [840, 376] on span "Ne" at bounding box center [842, 374] width 48 height 25
click at [789, 357] on html "Dashboard Analýza trhu Ceník Reporty Projekty Nastavení Návody Pomoc jrd@jrd.cz…" at bounding box center [687, 326] width 1375 height 652
click at [843, 504] on span "Žádné" at bounding box center [848, 508] width 150 height 25
click at [762, 425] on html "Dashboard Analýza trhu Ceník Reporty Projekty Nastavení Návody Pomoc jrd@jrd.cz…" at bounding box center [687, 326] width 1375 height 652
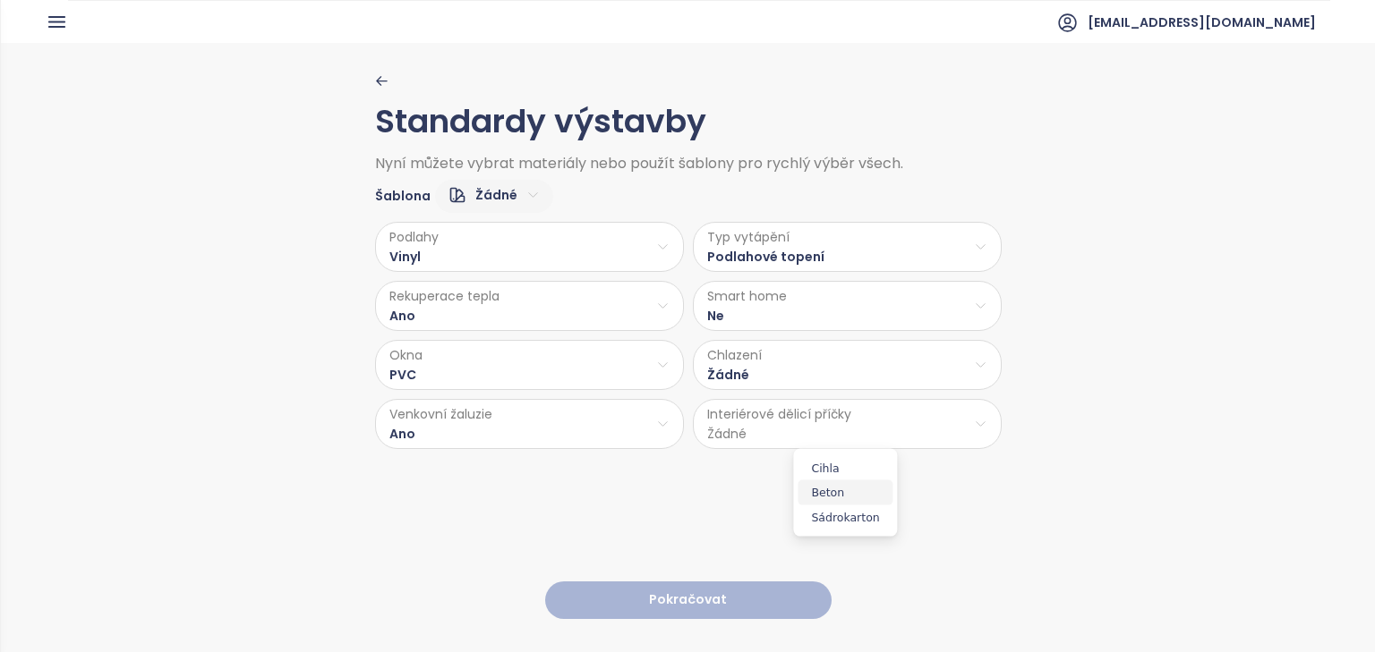
click at [844, 487] on span "Beton" at bounding box center [844, 493] width 95 height 25
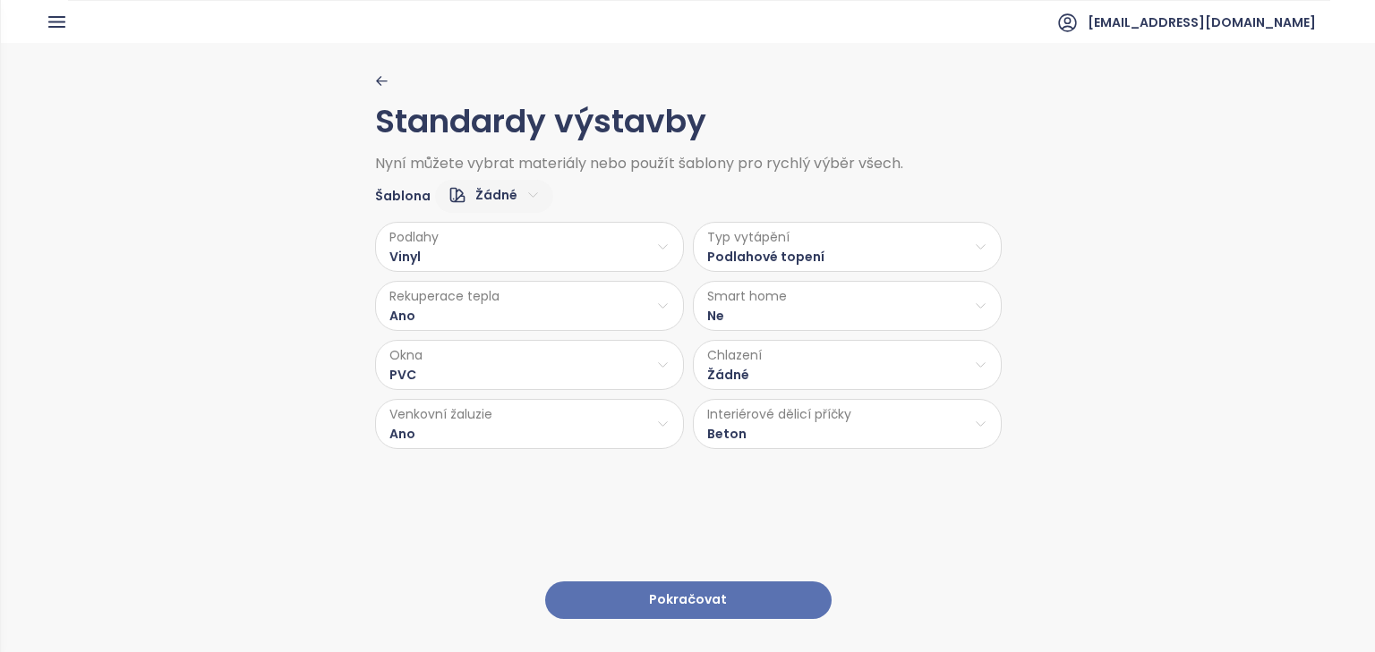
click at [720, 585] on button "Pokračovat" at bounding box center [688, 601] width 286 height 38
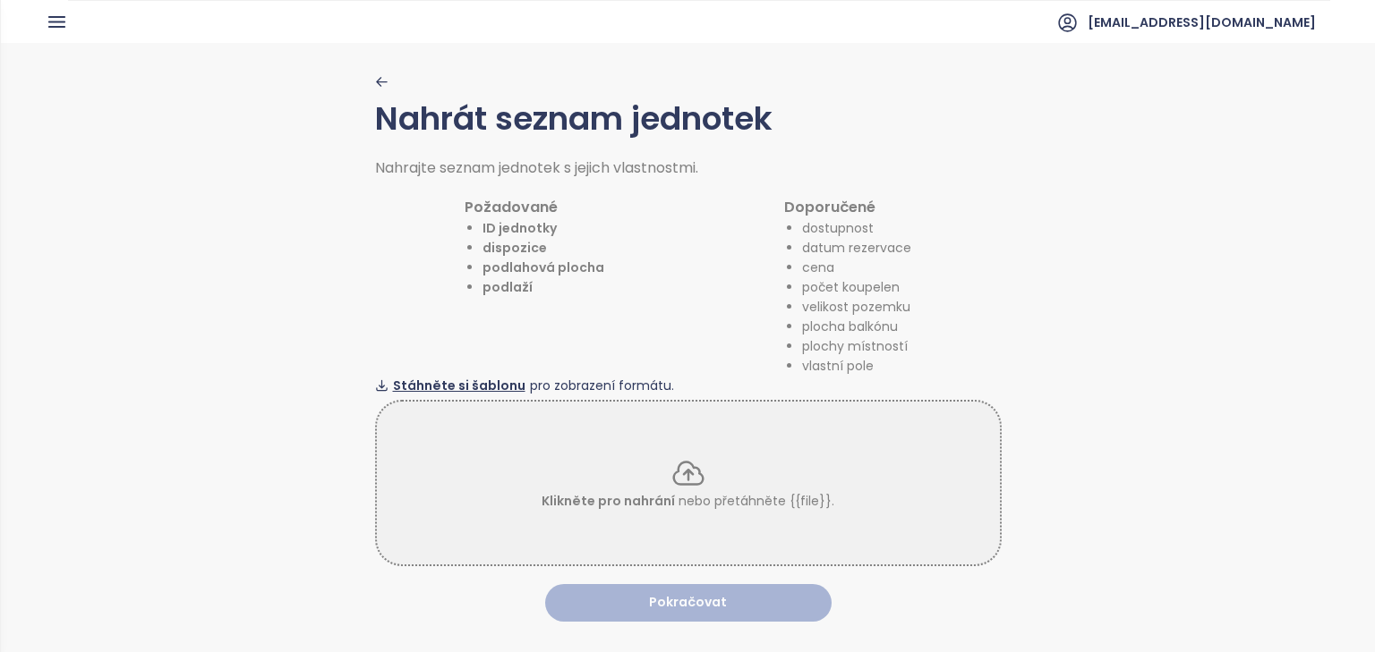
click at [478, 386] on span "Stáhněte si šablonu" at bounding box center [459, 386] width 132 height 20
